Goal: Task Accomplishment & Management: Use online tool/utility

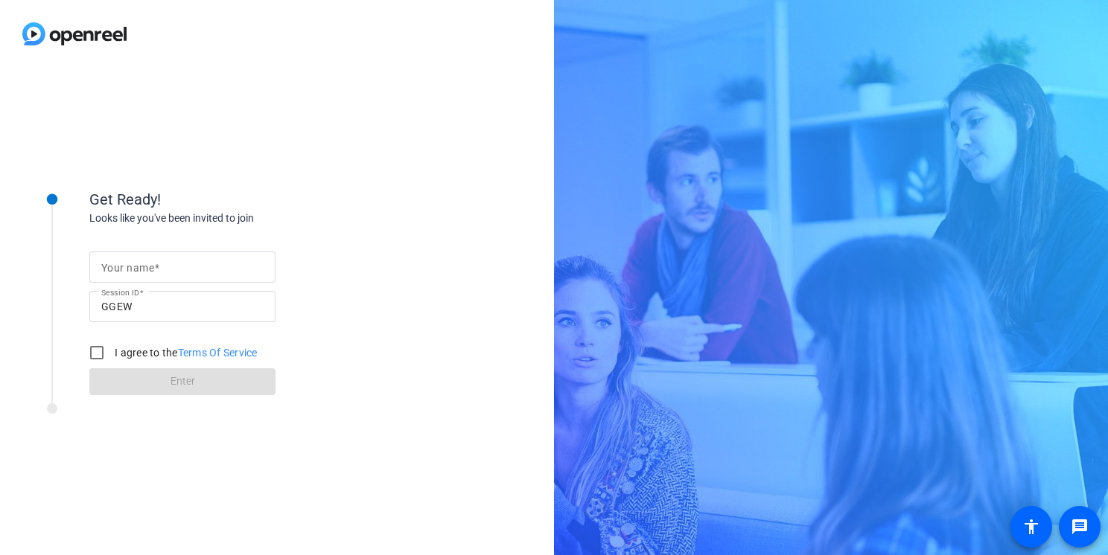
click at [133, 281] on div at bounding box center [182, 267] width 162 height 31
type input "[PERSON_NAME]"
click at [98, 354] on input "I agree to the Terms Of Service" at bounding box center [97, 353] width 30 height 30
checkbox input "true"
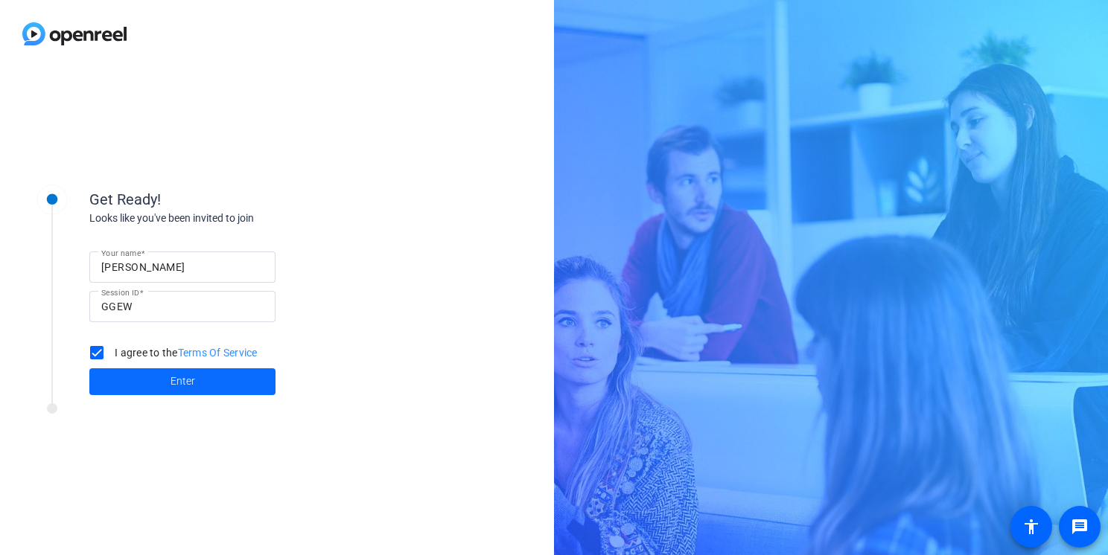
click at [146, 376] on span at bounding box center [182, 382] width 186 height 36
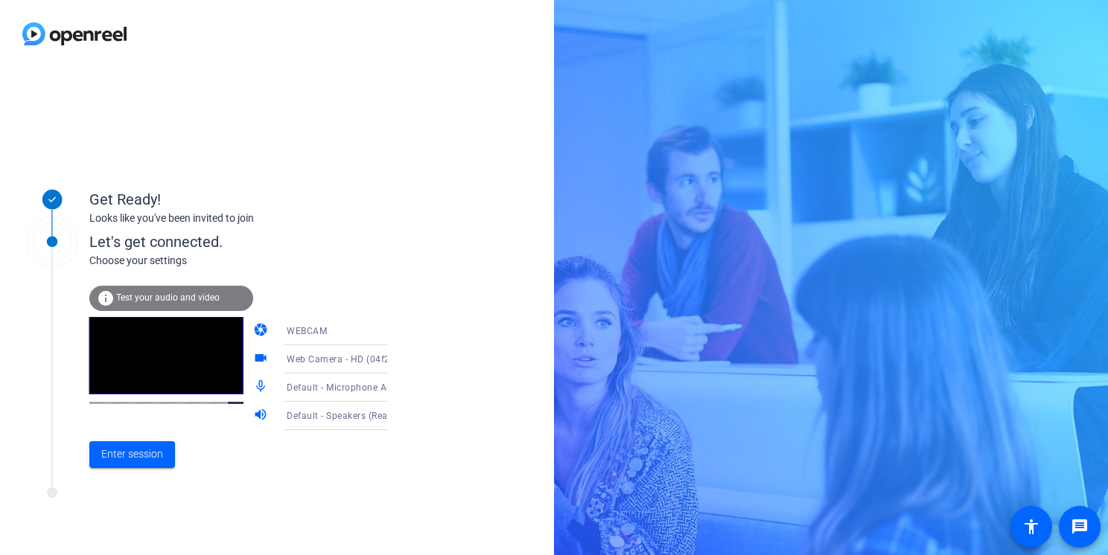
click at [393, 362] on icon at bounding box center [402, 360] width 18 height 18
click at [372, 361] on div at bounding box center [554, 277] width 1108 height 555
click at [393, 392] on icon at bounding box center [402, 388] width 18 height 18
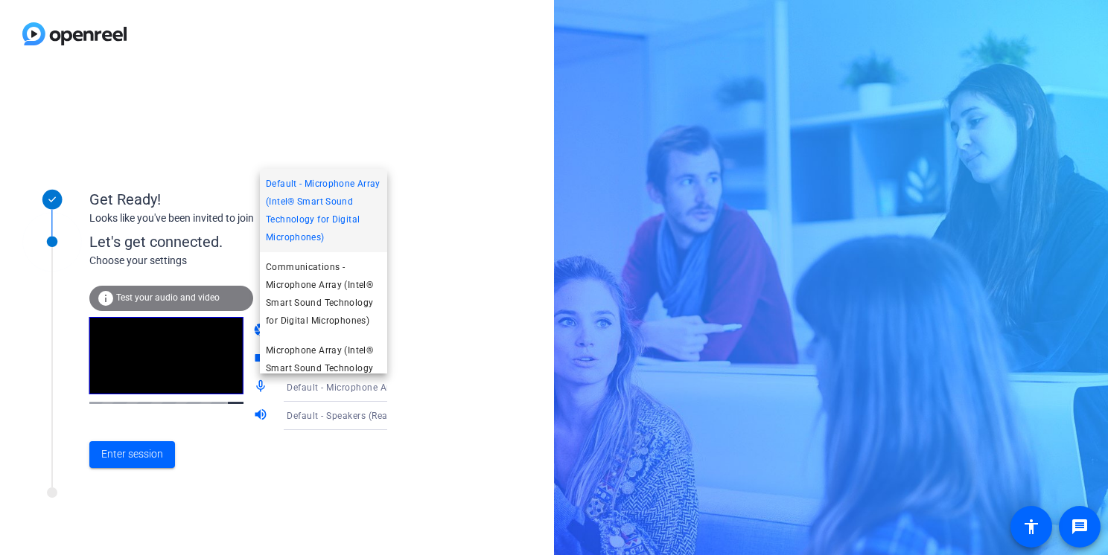
click at [372, 392] on div at bounding box center [554, 277] width 1108 height 555
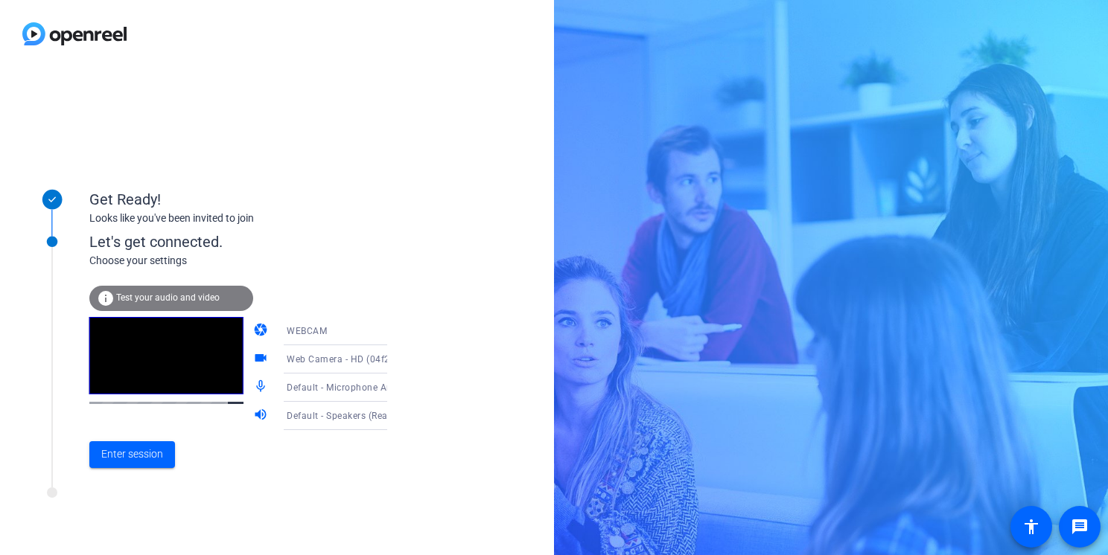
click at [393, 418] on icon at bounding box center [402, 416] width 18 height 18
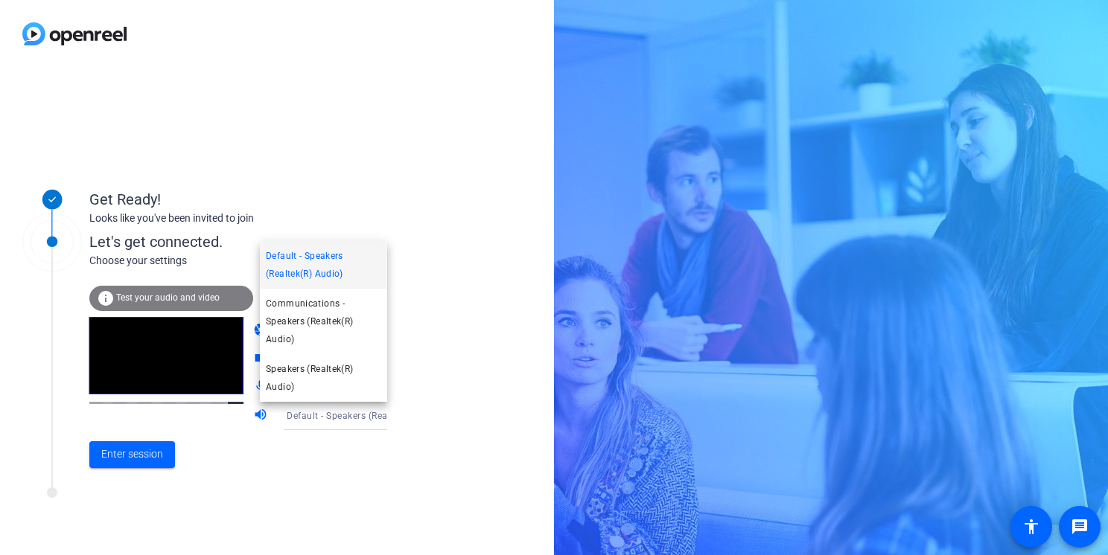
click at [367, 418] on div at bounding box center [554, 277] width 1108 height 555
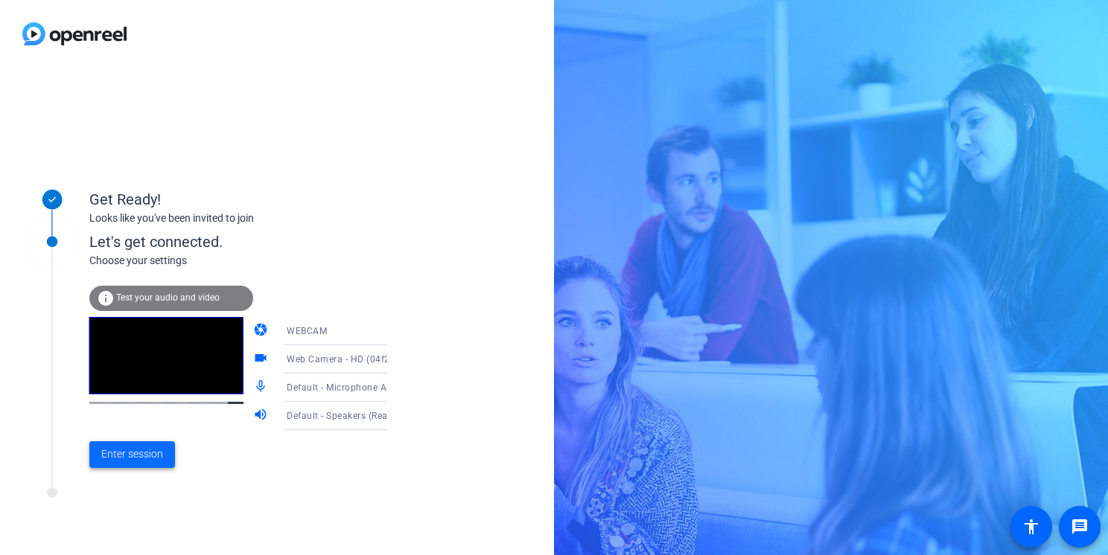
click at [144, 453] on span "Enter session" at bounding box center [132, 455] width 62 height 16
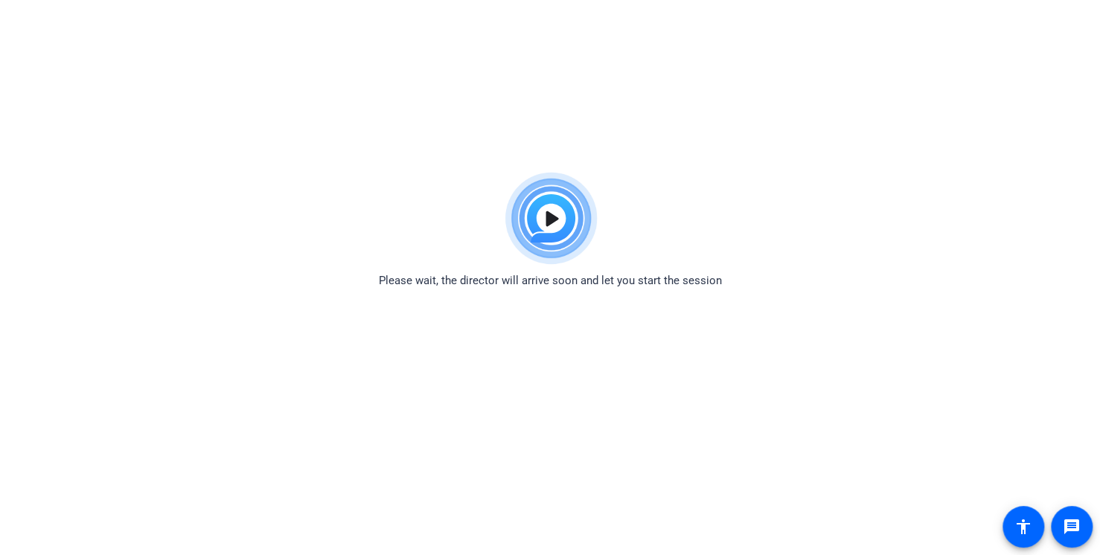
click at [775, 136] on html "Accessibility Screen-Reader Guide, Feedback, and Issue Reporting | New window P…" at bounding box center [550, 277] width 1100 height 555
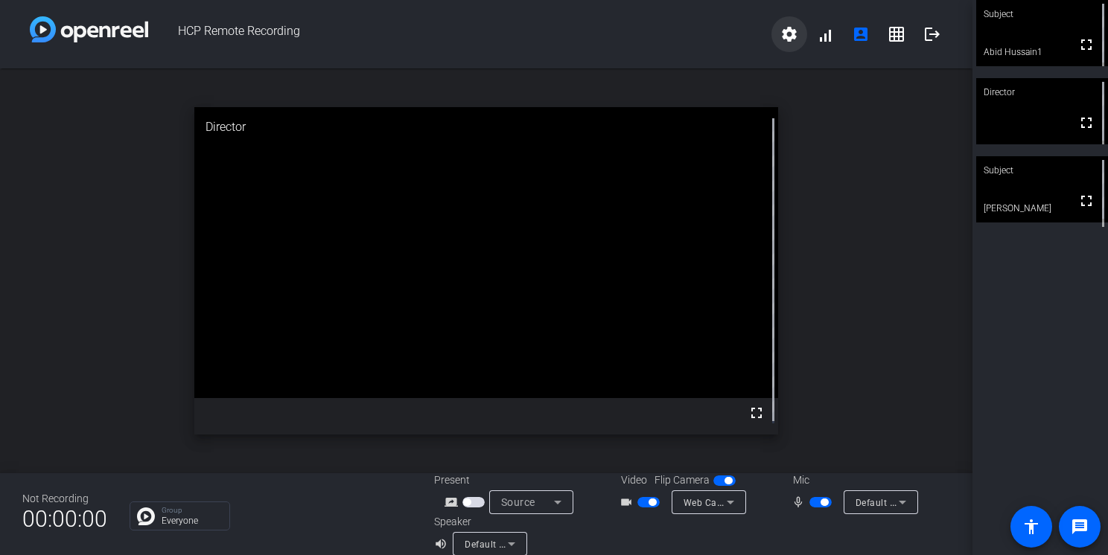
click at [780, 34] on mat-icon "settings" at bounding box center [789, 34] width 18 height 18
click at [873, 128] on div at bounding box center [554, 277] width 1108 height 555
click at [812, 38] on span at bounding box center [825, 34] width 36 height 36
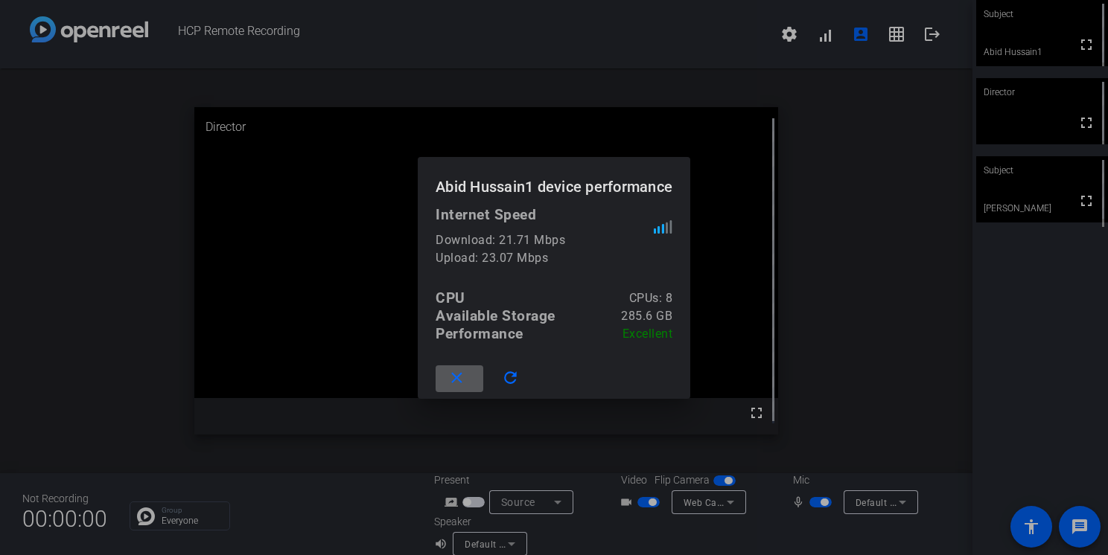
click at [465, 377] on span at bounding box center [460, 379] width 48 height 36
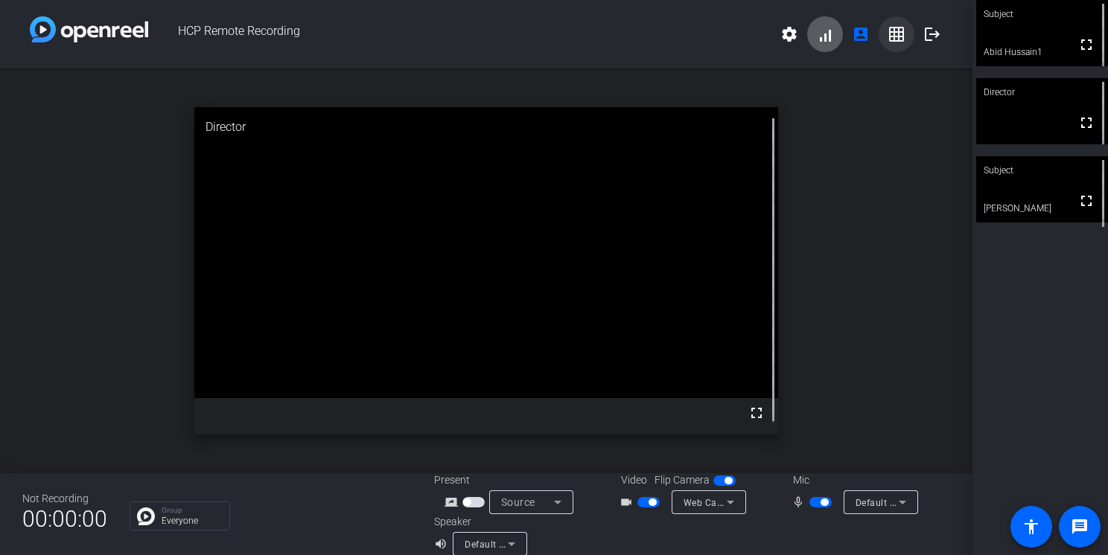
click at [890, 39] on mat-icon "grid_on" at bounding box center [897, 34] width 18 height 18
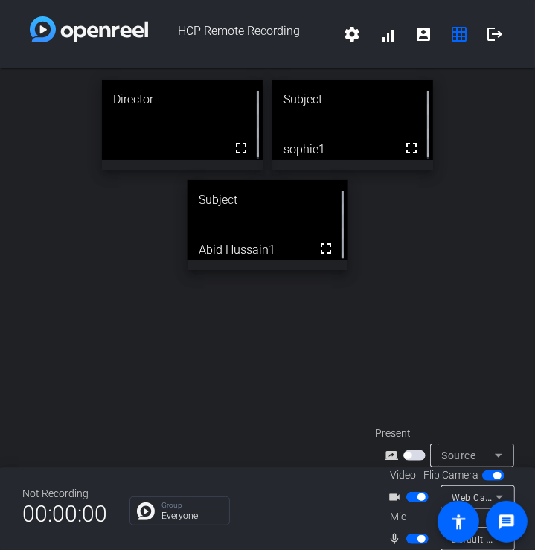
scroll to position [59, 0]
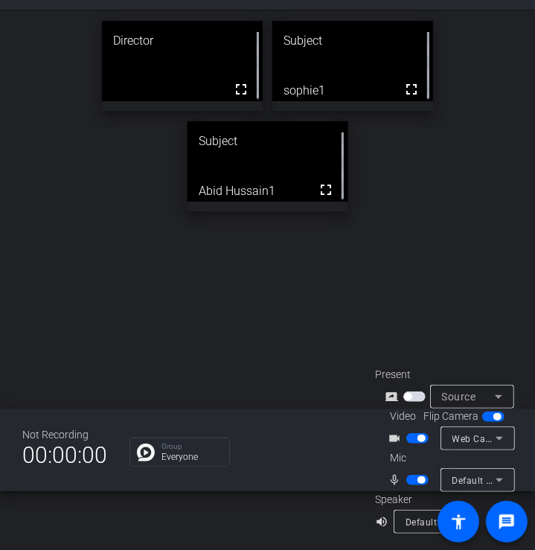
click at [495, 433] on icon at bounding box center [500, 439] width 18 height 18
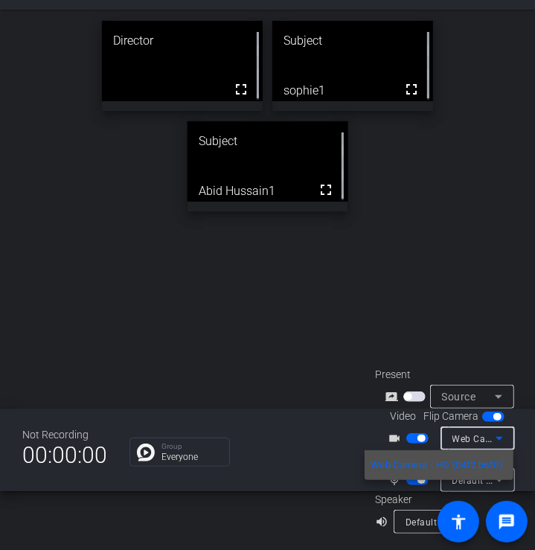
click at [459, 308] on div at bounding box center [267, 275] width 535 height 550
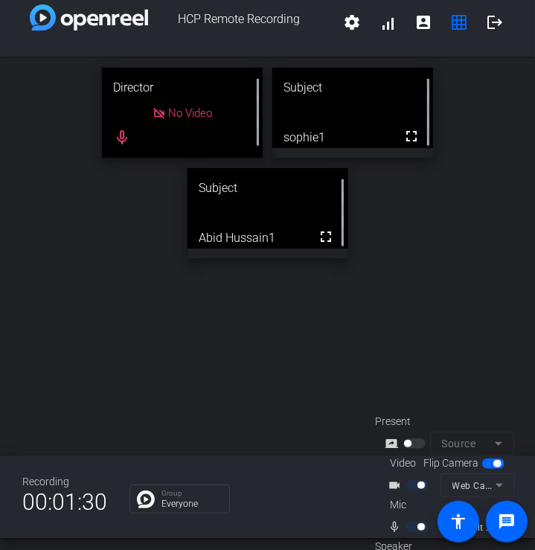
scroll to position [9, 0]
